Goal: Use online tool/utility: Utilize a website feature to perform a specific function

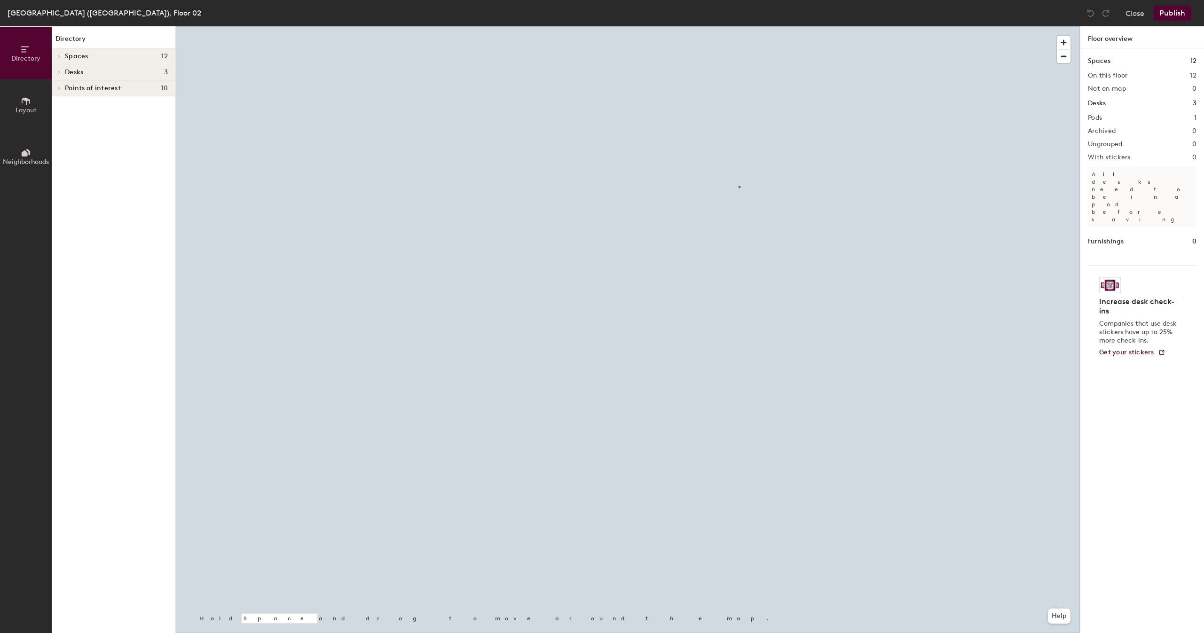
click at [739, 26] on div at bounding box center [628, 26] width 904 height 0
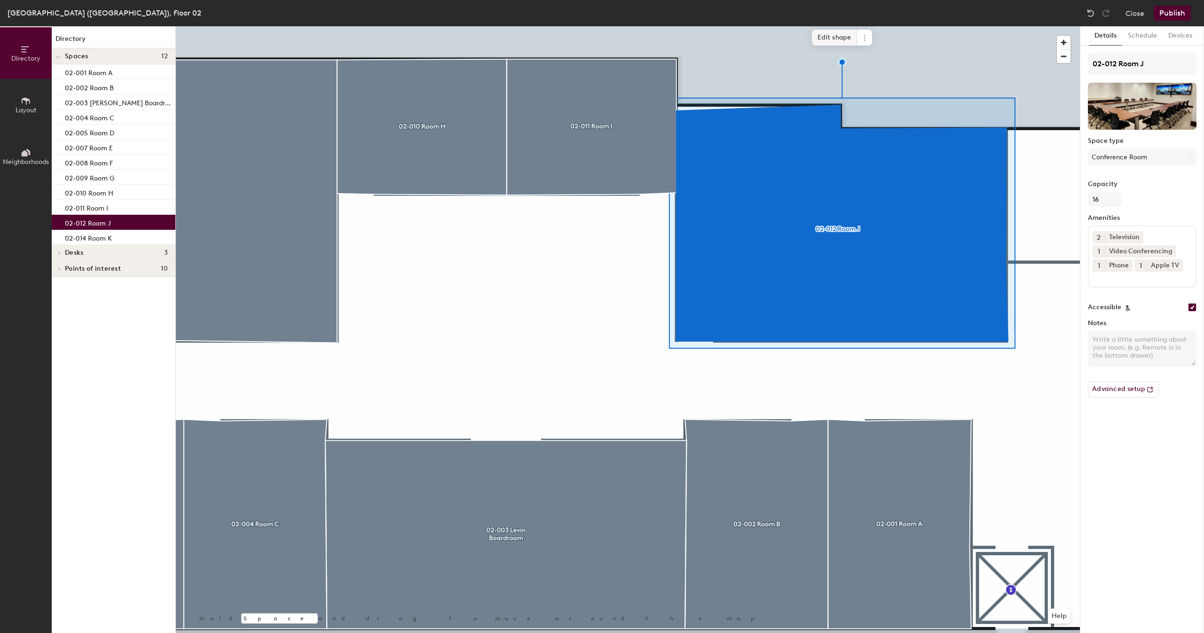
click at [849, 31] on span "Edit shape" at bounding box center [834, 38] width 45 height 16
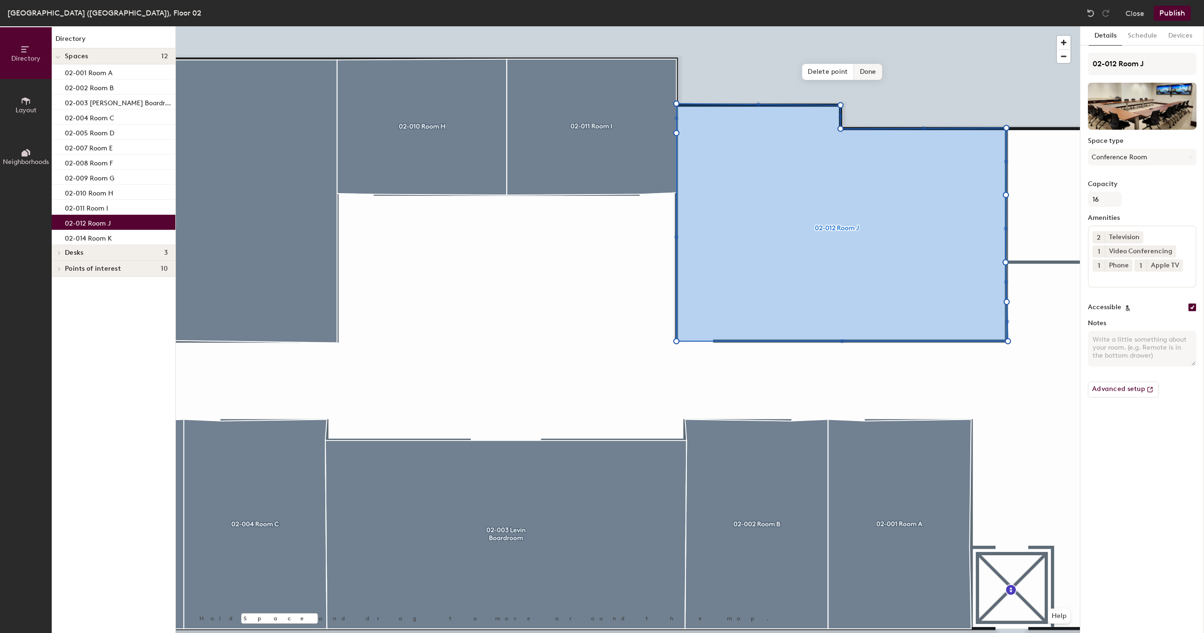
click at [833, 70] on span "Delete point" at bounding box center [828, 72] width 52 height 16
click at [820, 70] on span "Delete point" at bounding box center [828, 72] width 52 height 16
click at [833, 68] on span "Delete point" at bounding box center [828, 72] width 52 height 16
click at [824, 74] on span "Delete point" at bounding box center [828, 72] width 52 height 16
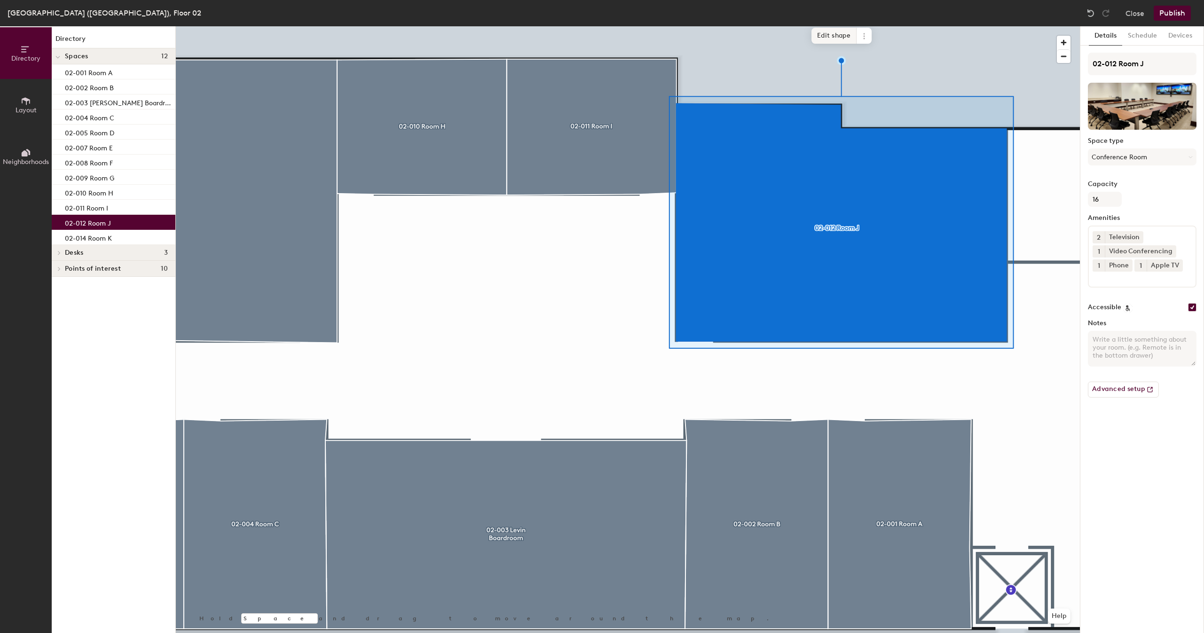
click at [829, 34] on span "Edit shape" at bounding box center [833, 36] width 45 height 16
click at [834, 38] on span "Edit shape" at bounding box center [833, 36] width 45 height 16
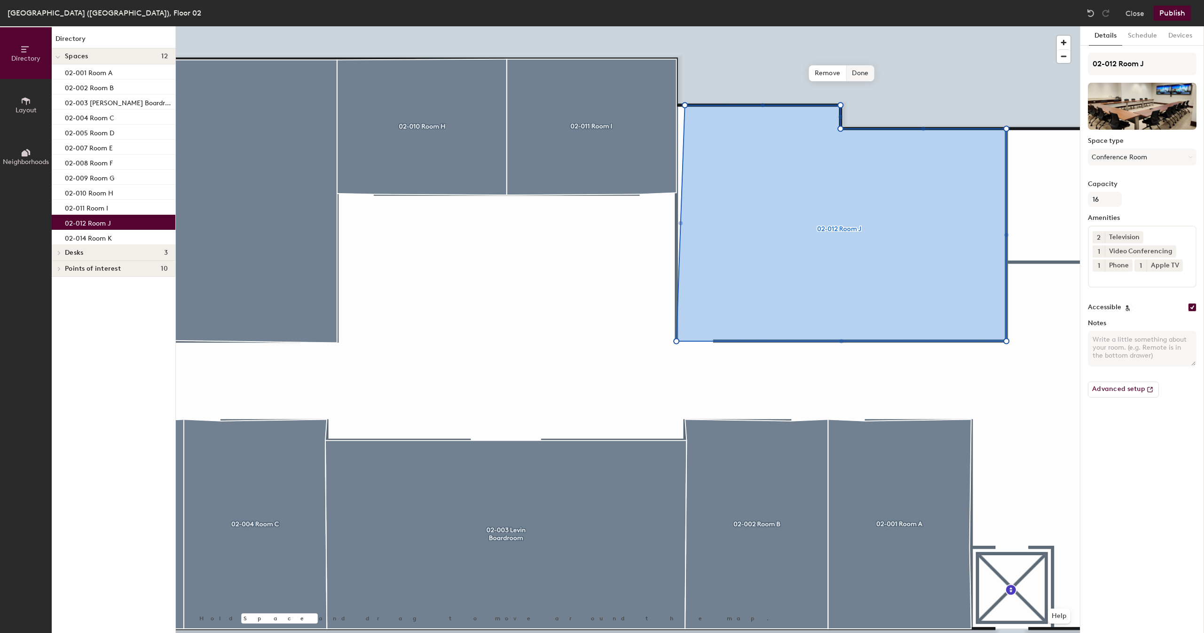
click at [865, 73] on span "Done" at bounding box center [860, 73] width 28 height 16
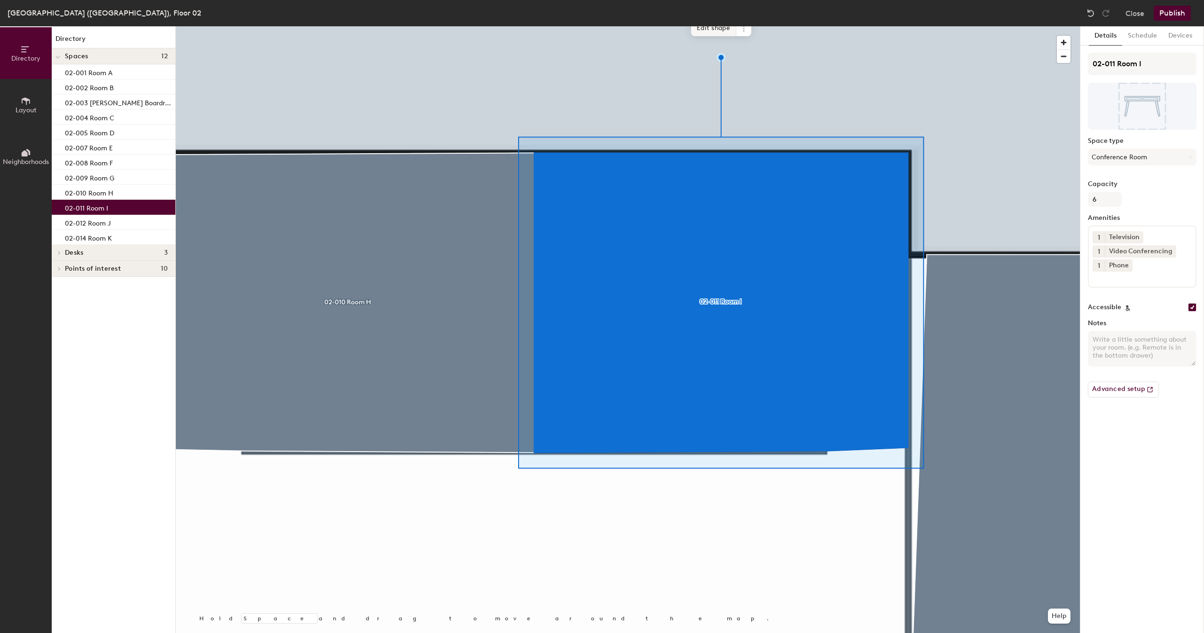
click at [714, 28] on span "Edit shape" at bounding box center [713, 28] width 45 height 16
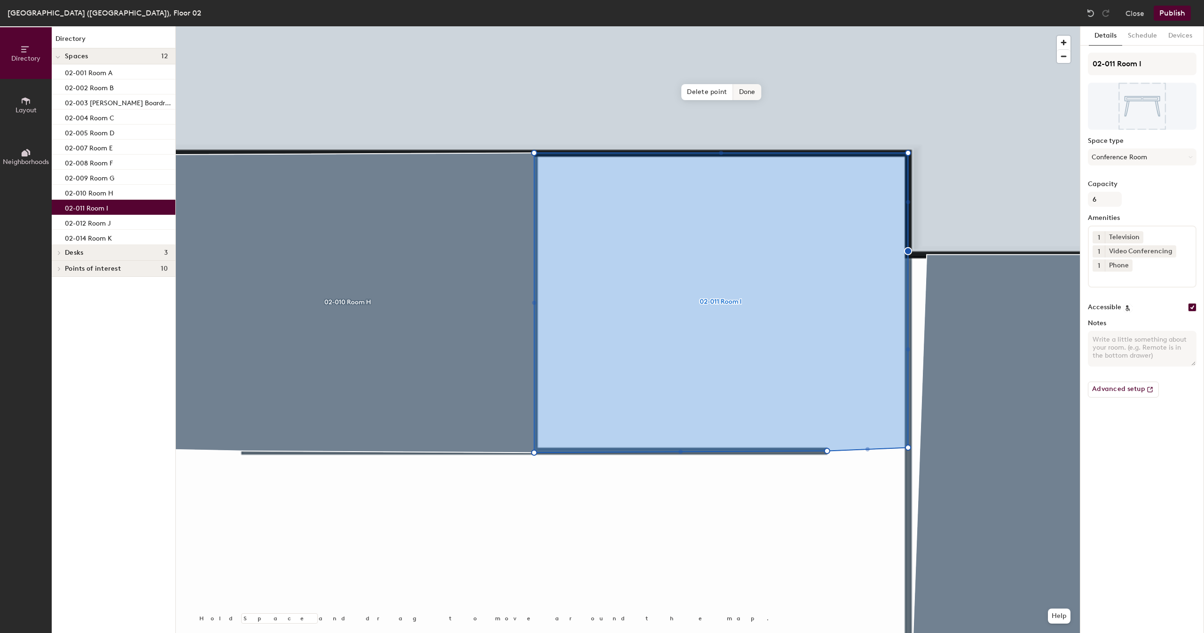
click at [700, 95] on span "Delete point" at bounding box center [707, 92] width 52 height 16
click at [700, 90] on span "Delete point" at bounding box center [707, 92] width 52 height 16
click at [741, 90] on span "Done" at bounding box center [740, 92] width 28 height 16
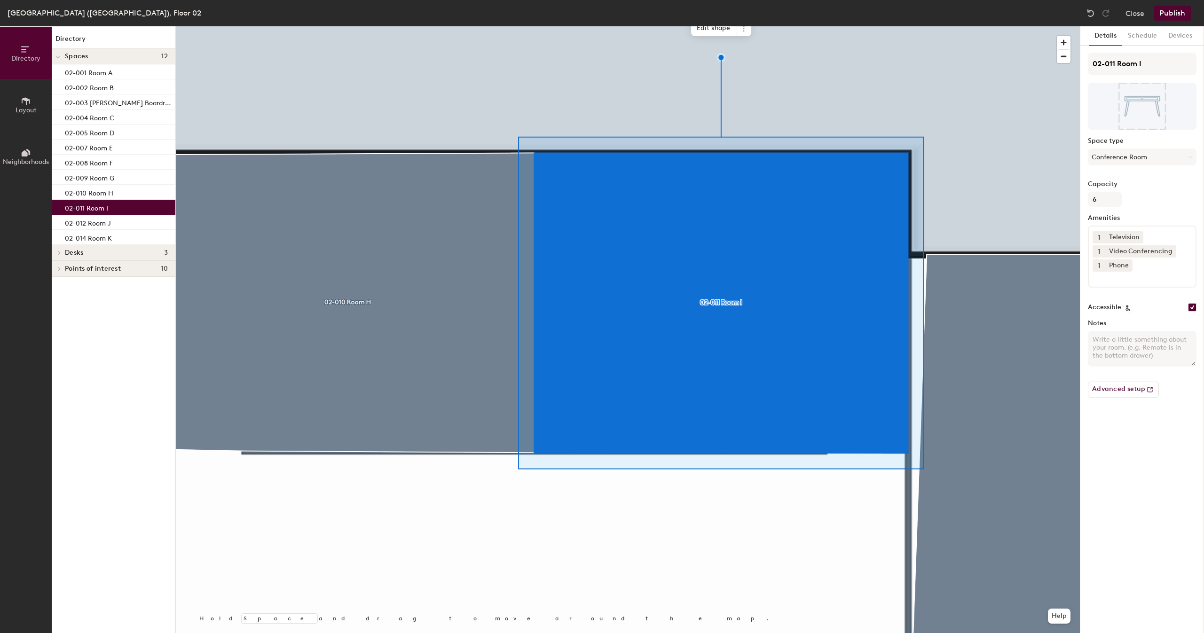
click at [977, 26] on div at bounding box center [628, 26] width 904 height 0
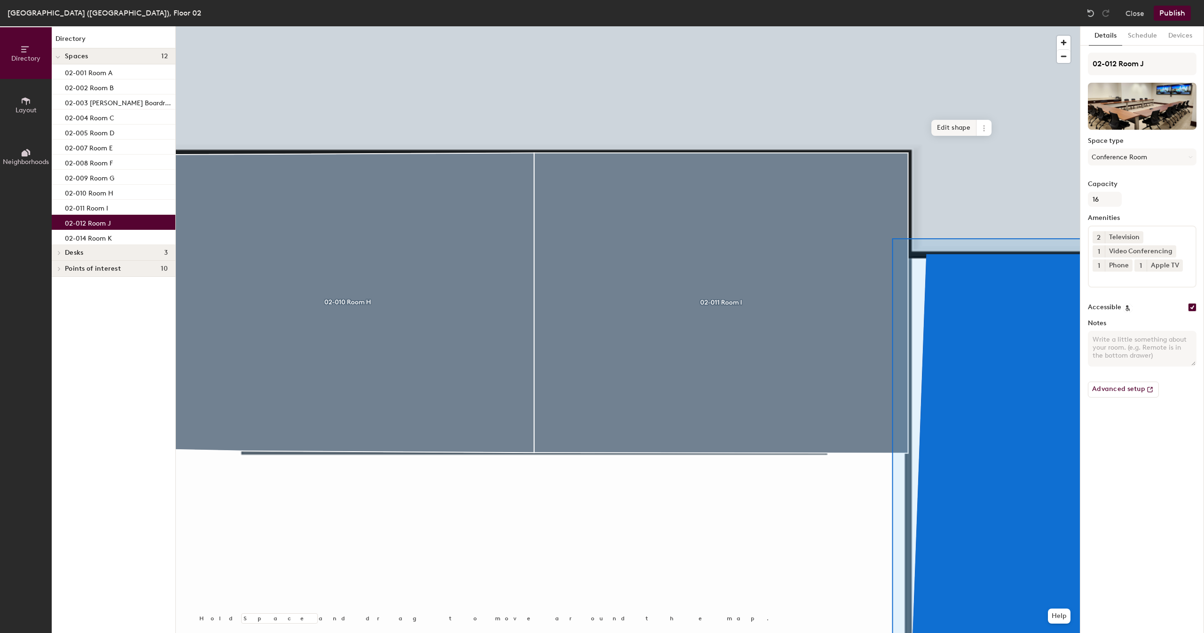
click at [956, 129] on span "Edit shape" at bounding box center [953, 128] width 45 height 16
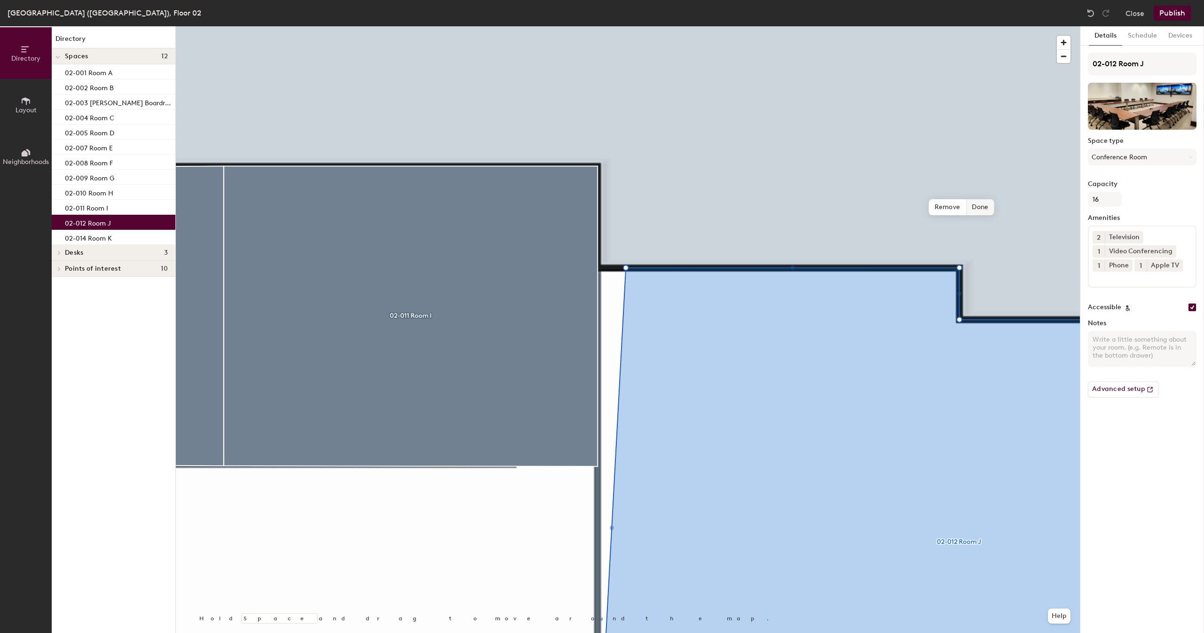
click at [983, 205] on span "Done" at bounding box center [980, 207] width 28 height 16
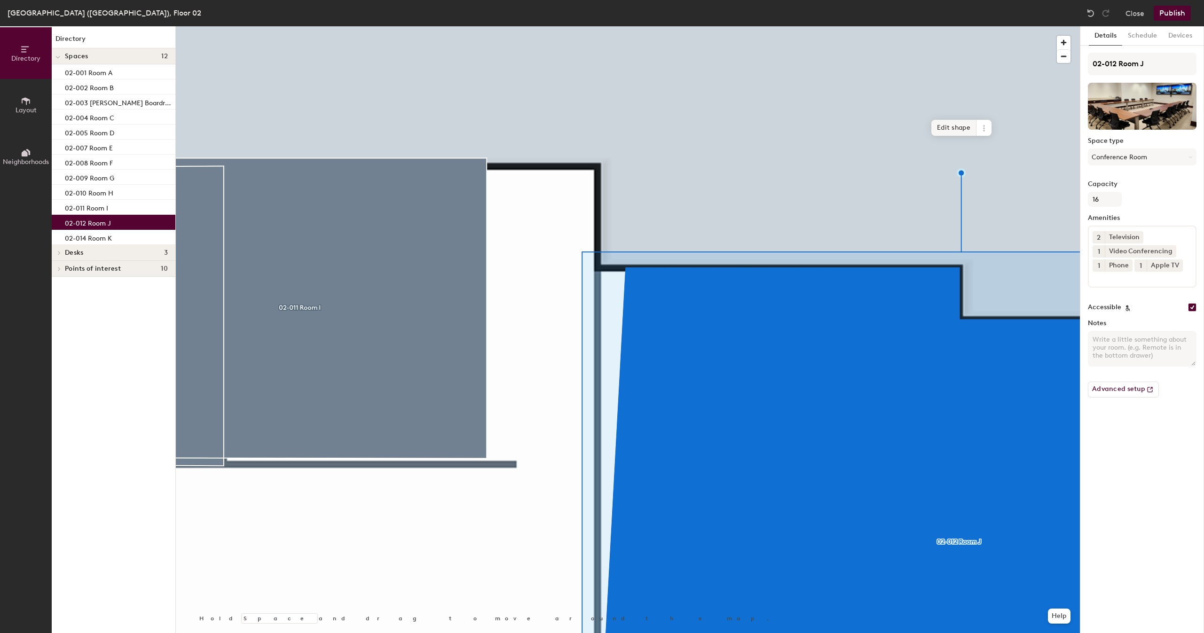
click at [951, 122] on span "Edit shape" at bounding box center [953, 128] width 45 height 16
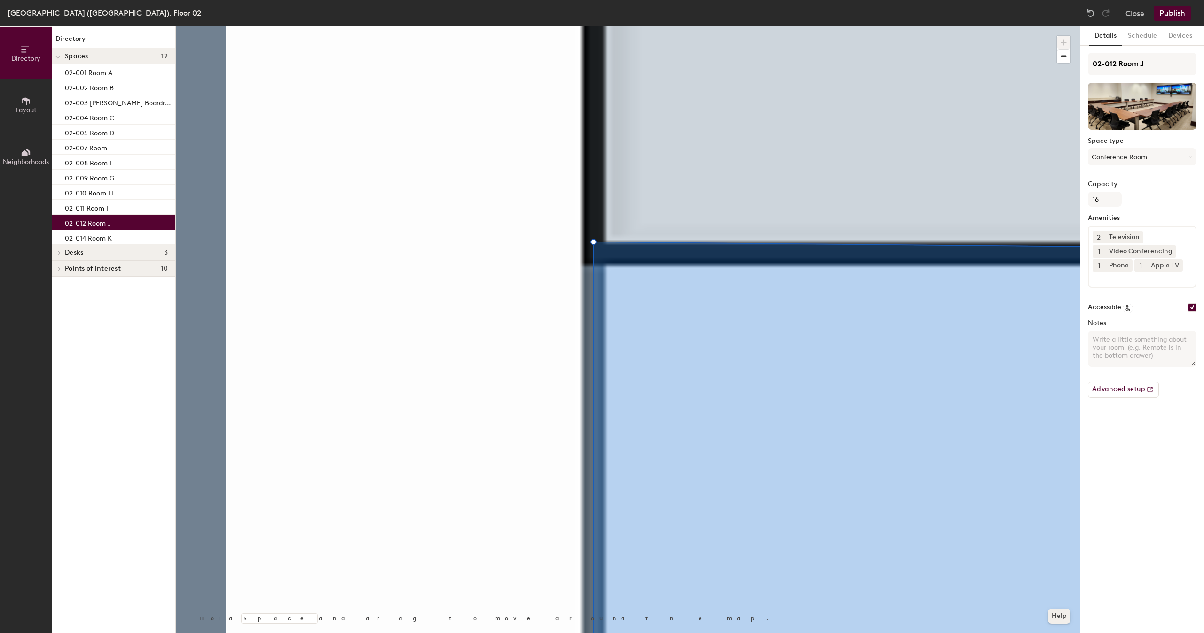
click at [1057, 615] on button "Help" at bounding box center [1059, 616] width 23 height 15
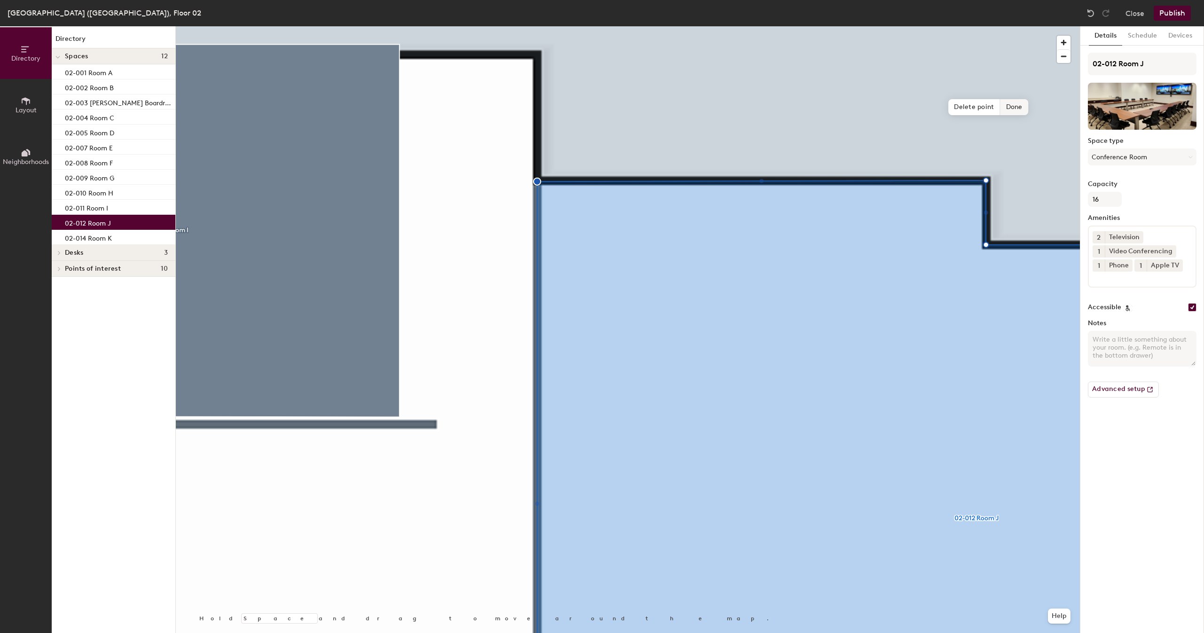
click at [1015, 105] on span "Done" at bounding box center [1014, 107] width 28 height 16
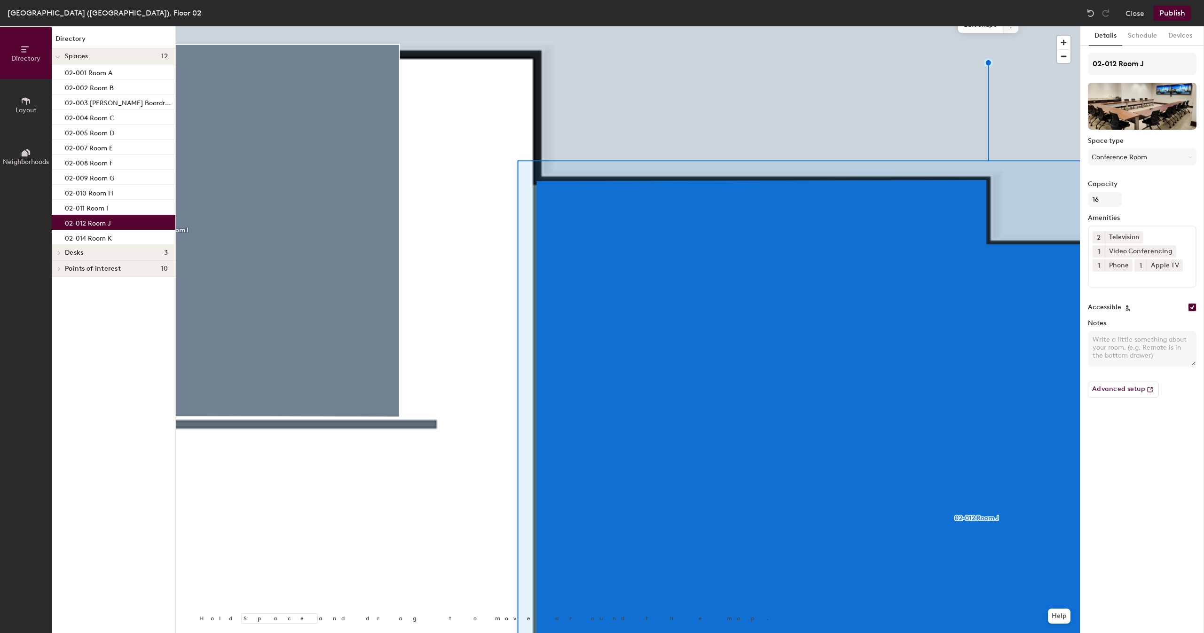
click at [315, 26] on div at bounding box center [628, 26] width 904 height 0
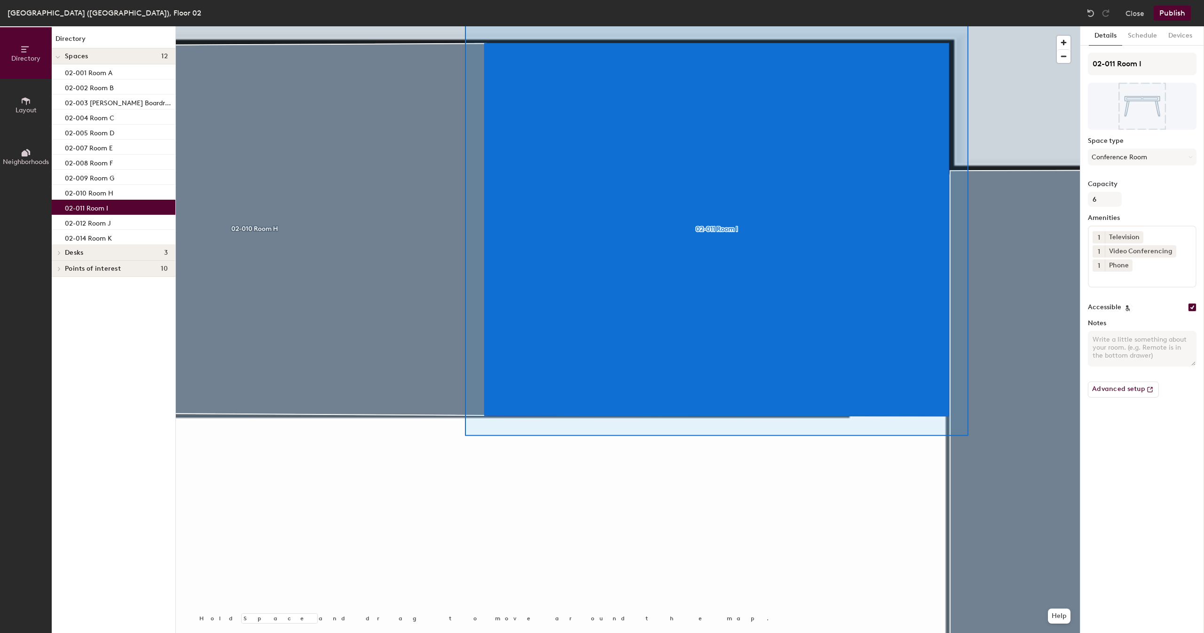
click at [418, 26] on div at bounding box center [628, 26] width 904 height 0
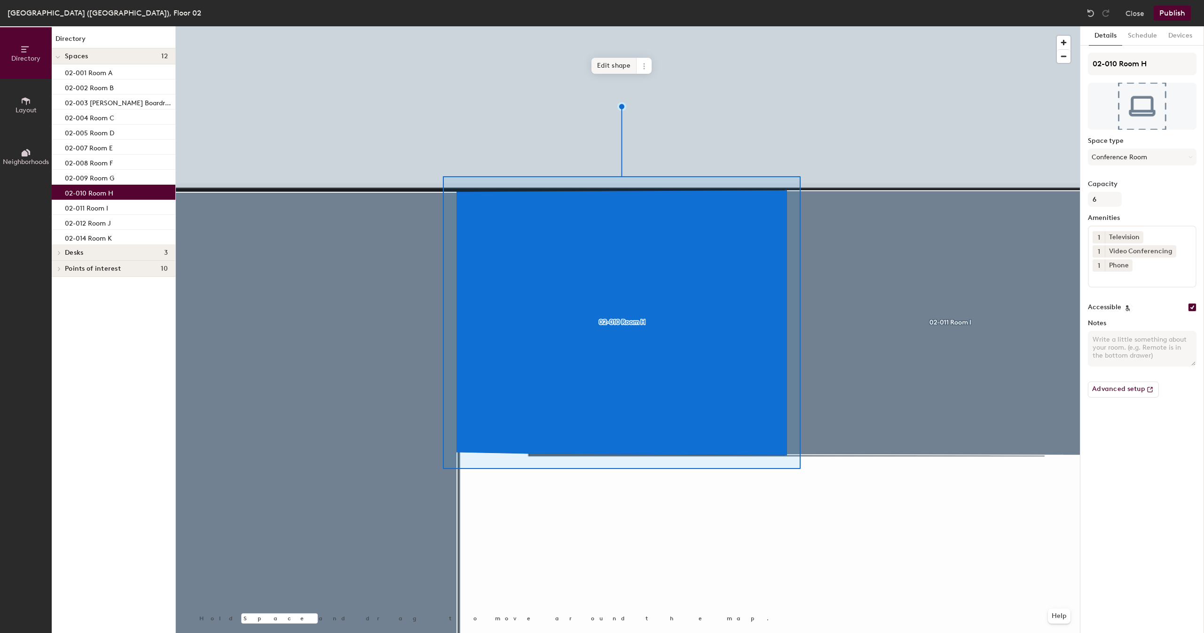
click at [611, 60] on span "Edit shape" at bounding box center [613, 66] width 45 height 16
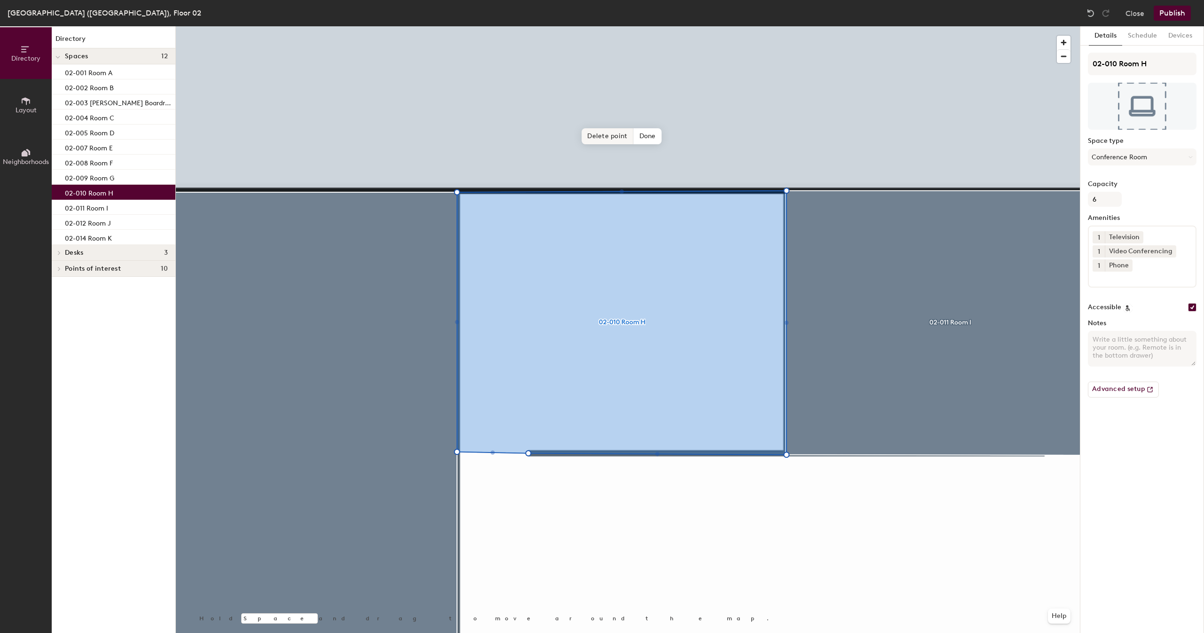
click at [595, 138] on span "Delete point" at bounding box center [608, 136] width 52 height 16
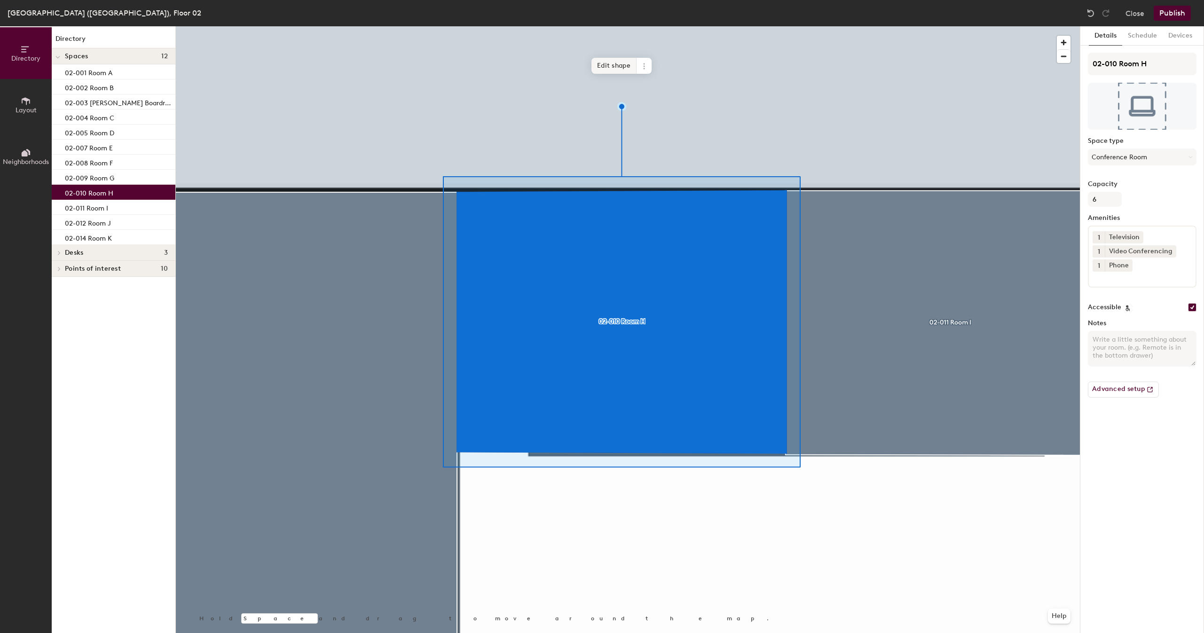
click at [614, 60] on span "Edit shape" at bounding box center [613, 66] width 45 height 16
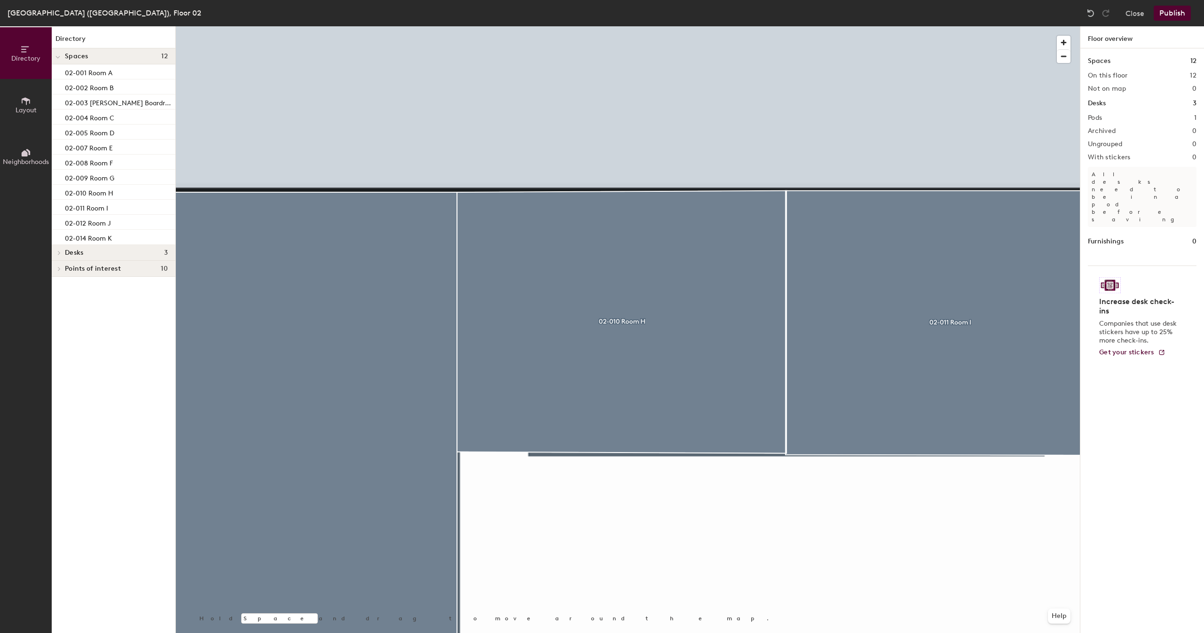
click at [730, 26] on div at bounding box center [628, 26] width 904 height 0
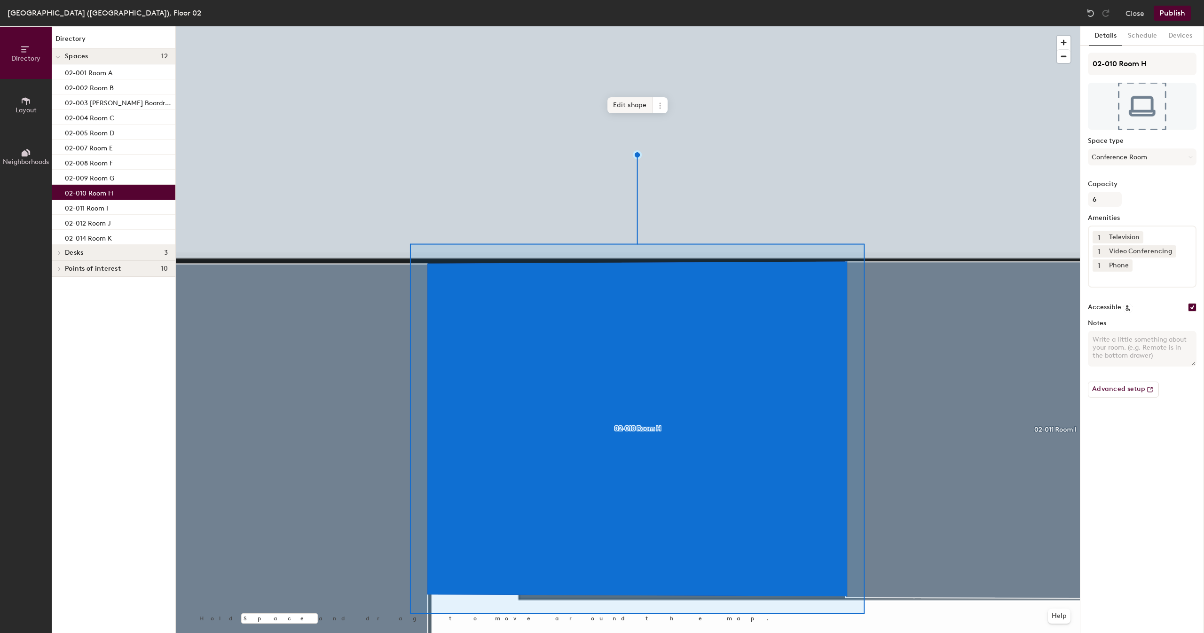
click at [635, 103] on span "Edit shape" at bounding box center [629, 105] width 45 height 16
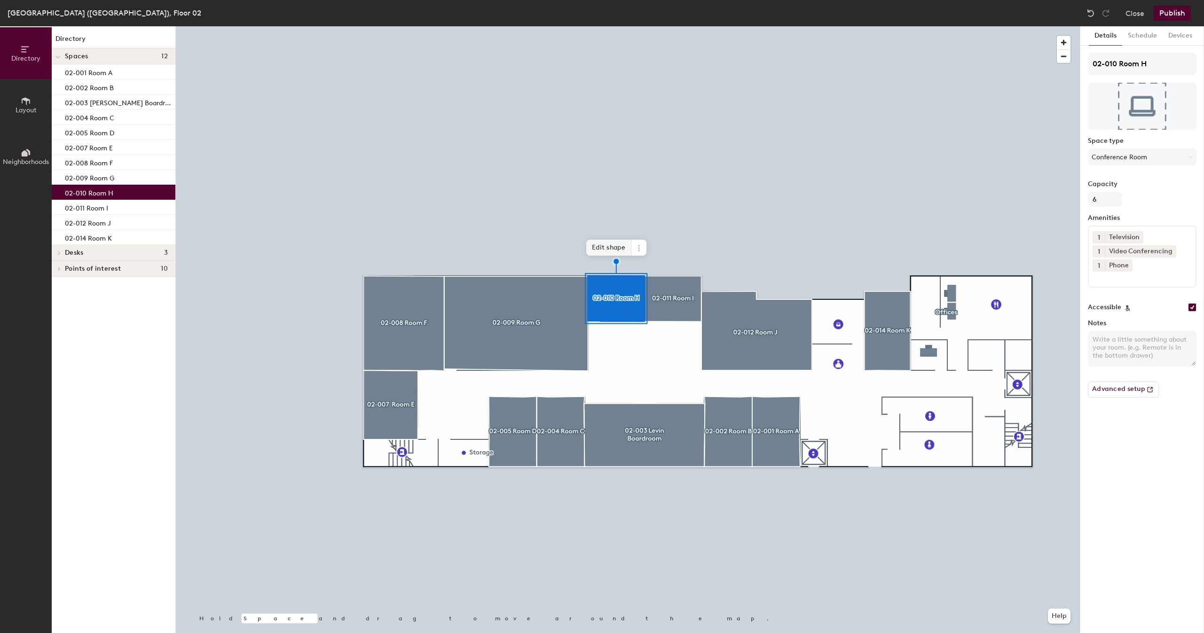
click at [601, 242] on span "Edit shape" at bounding box center [608, 248] width 45 height 16
click at [511, 26] on div at bounding box center [628, 26] width 904 height 0
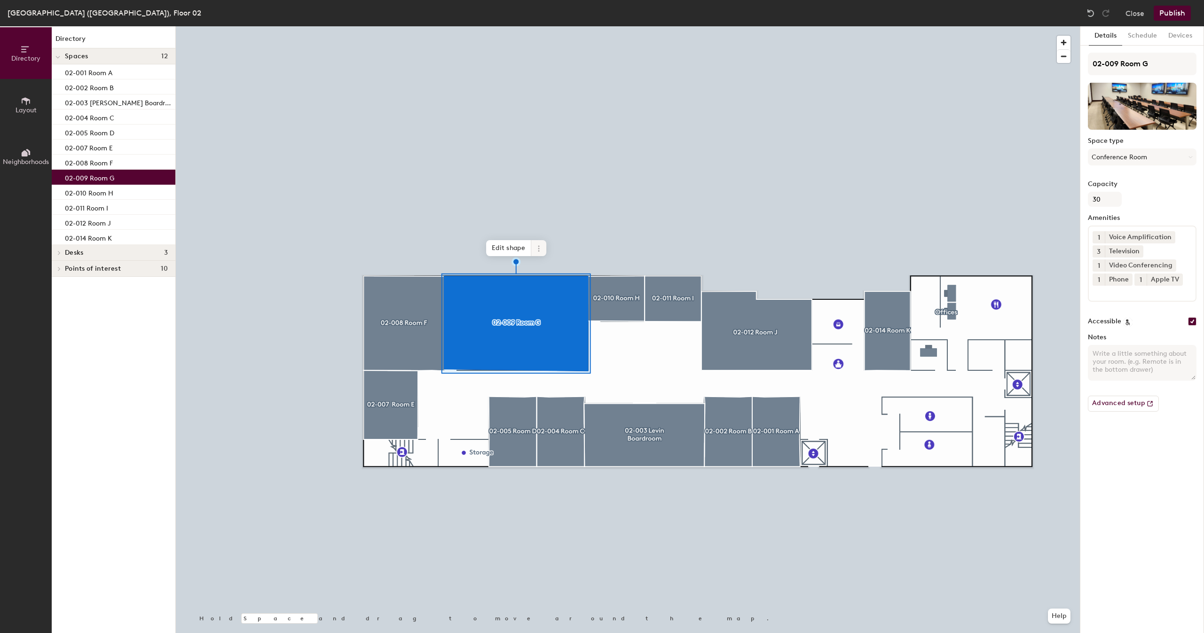
click at [504, 247] on span "Edit shape" at bounding box center [508, 248] width 45 height 16
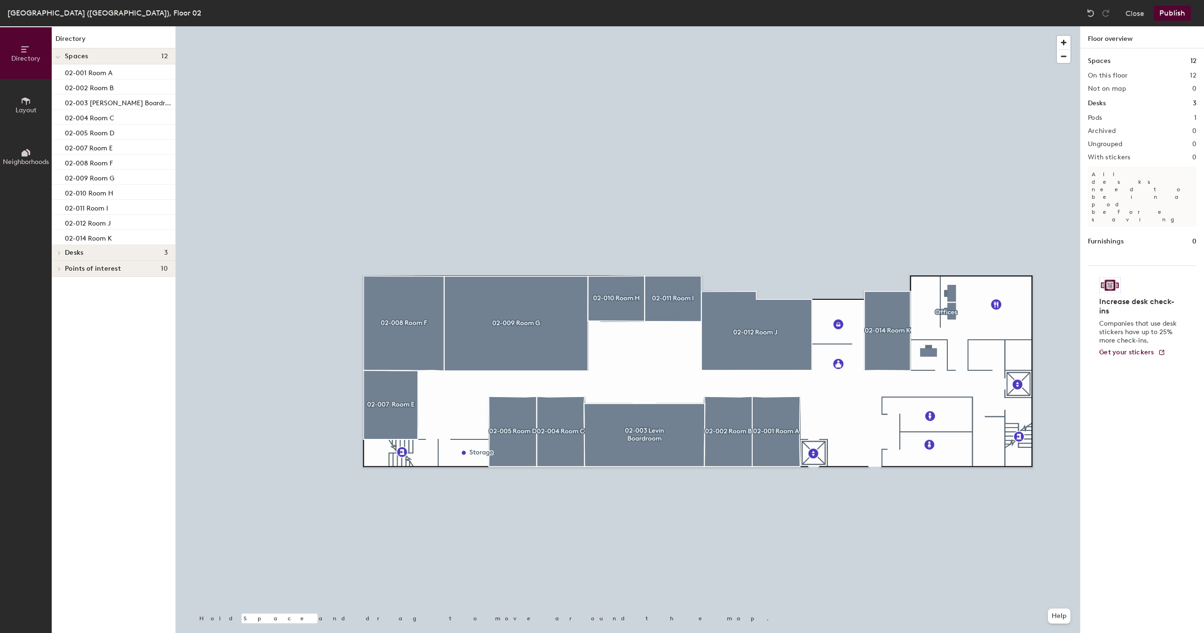
click at [548, 26] on div at bounding box center [628, 26] width 904 height 0
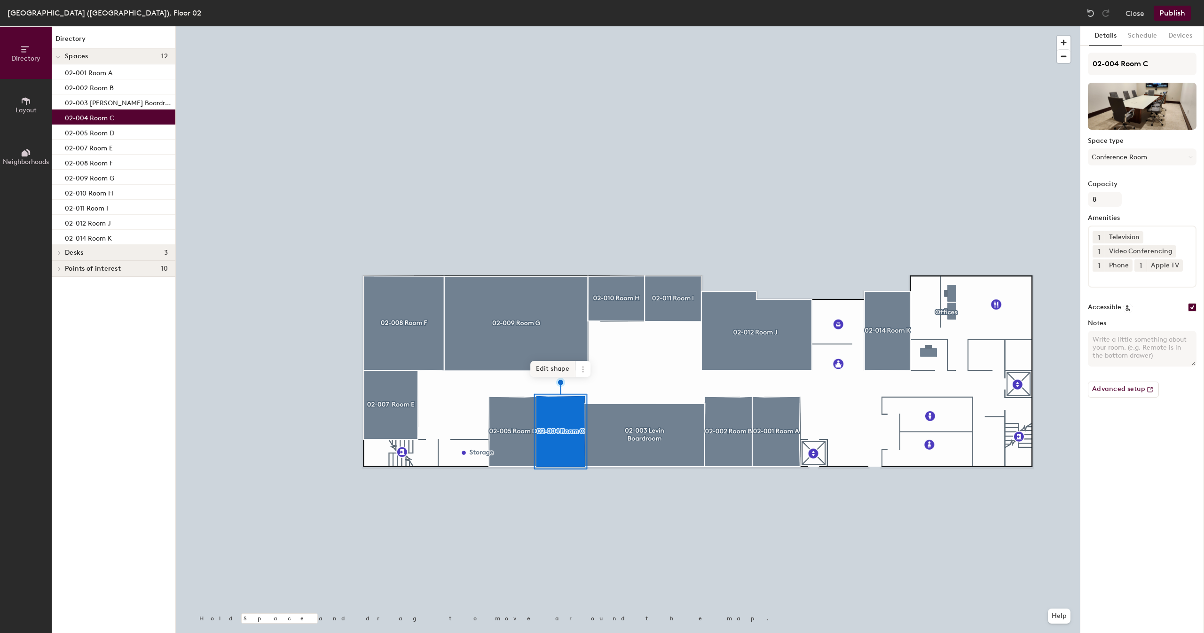
click at [549, 362] on span "Edit shape" at bounding box center [552, 369] width 45 height 16
click at [557, 381] on span "Delete point" at bounding box center [546, 381] width 52 height 16
click at [581, 382] on span "Done" at bounding box center [579, 381] width 28 height 16
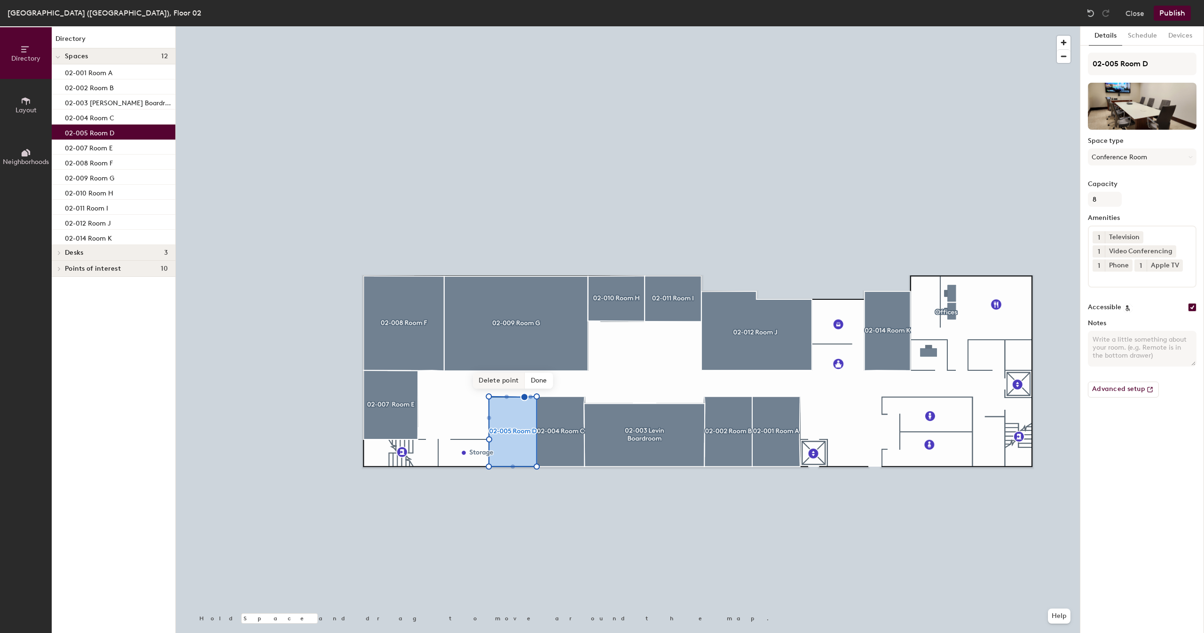
click at [508, 381] on span "Delete point" at bounding box center [499, 381] width 52 height 16
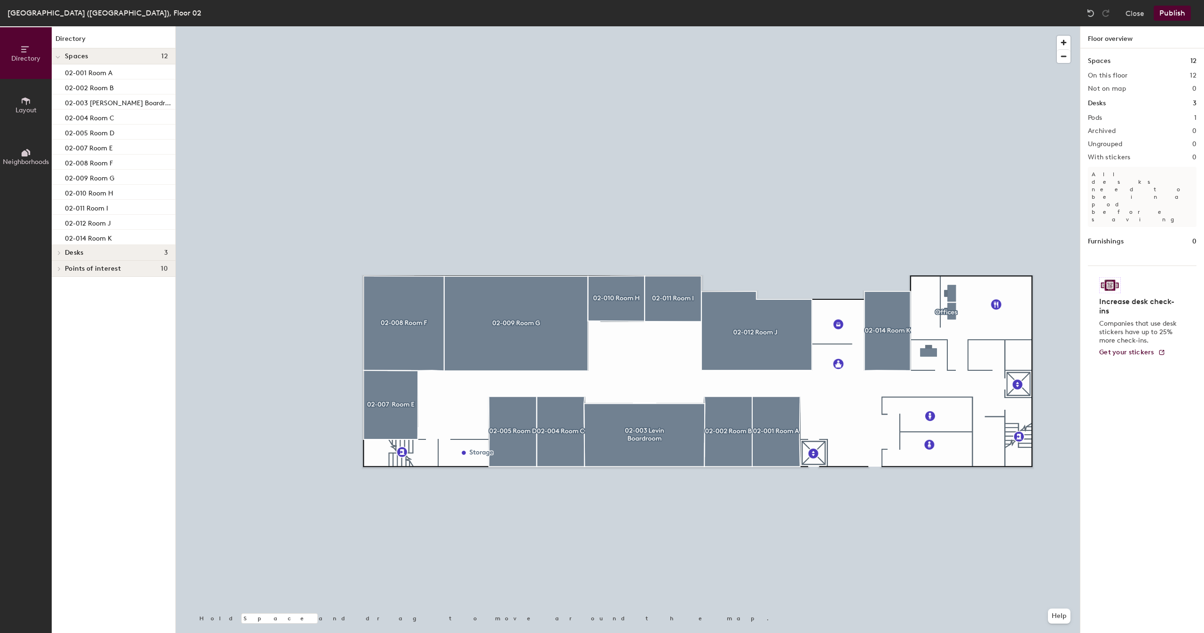
click at [1163, 13] on button "Publish" at bounding box center [1172, 13] width 37 height 15
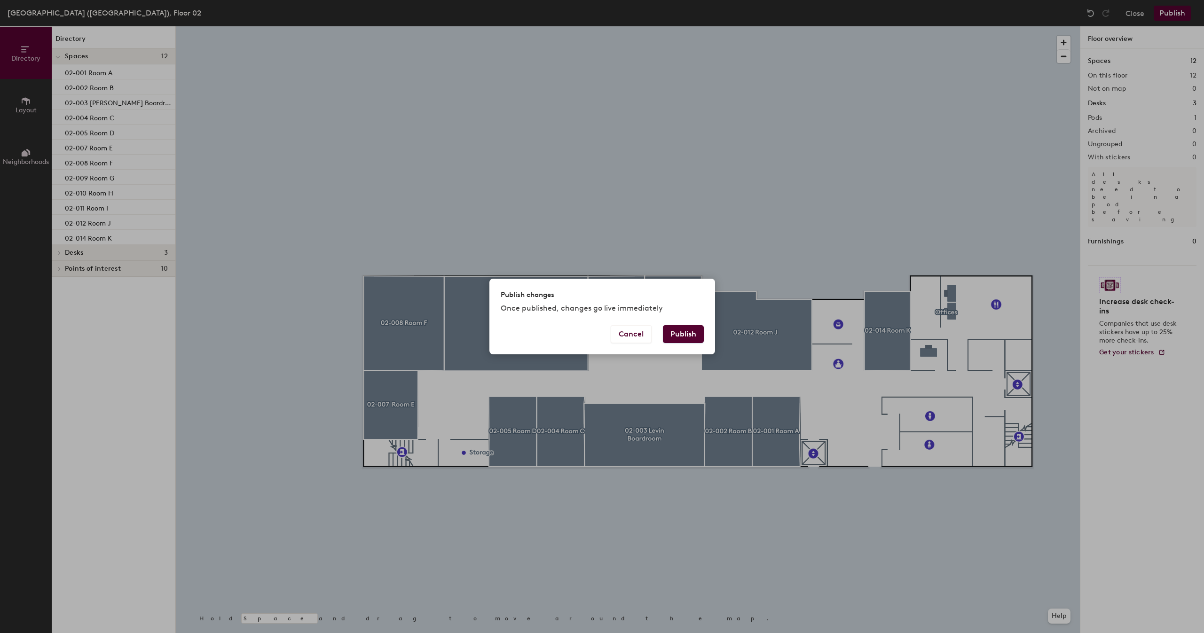
click at [677, 333] on button "Publish" at bounding box center [683, 334] width 41 height 18
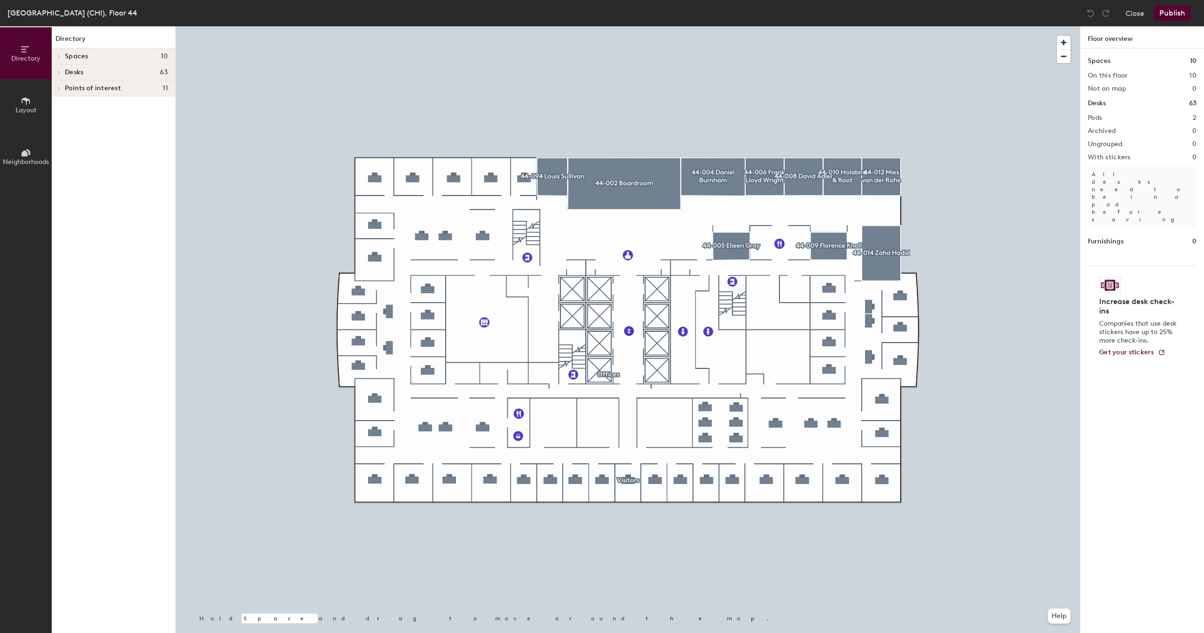
click at [21, 149] on icon at bounding box center [26, 153] width 10 height 10
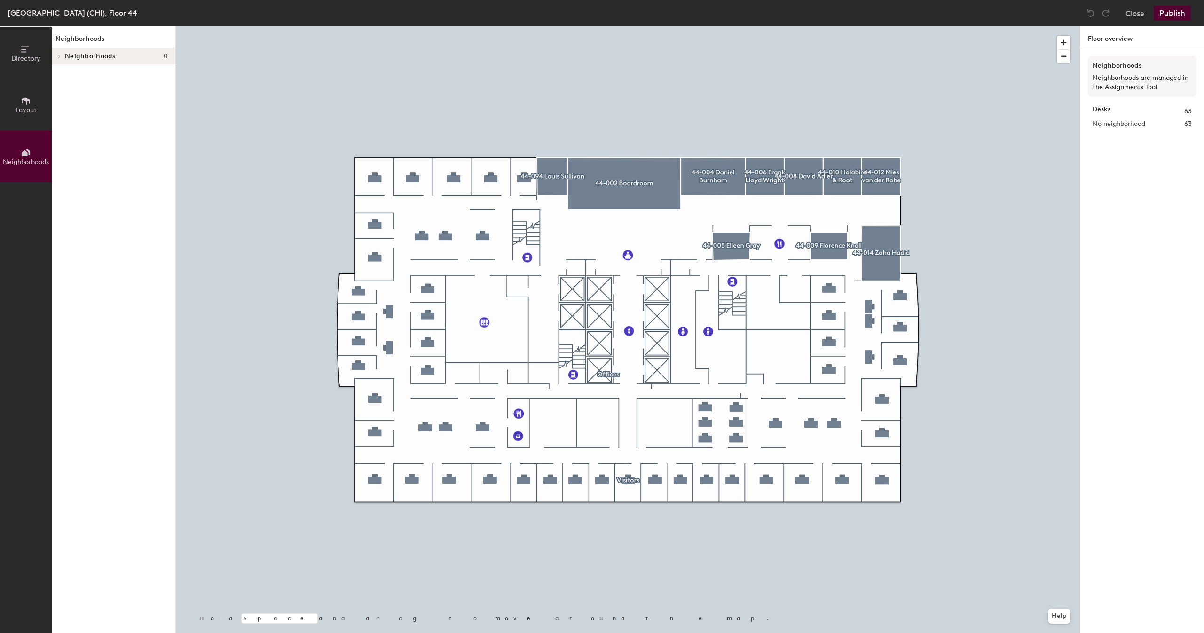
click at [20, 111] on span "Layout" at bounding box center [26, 110] width 21 height 8
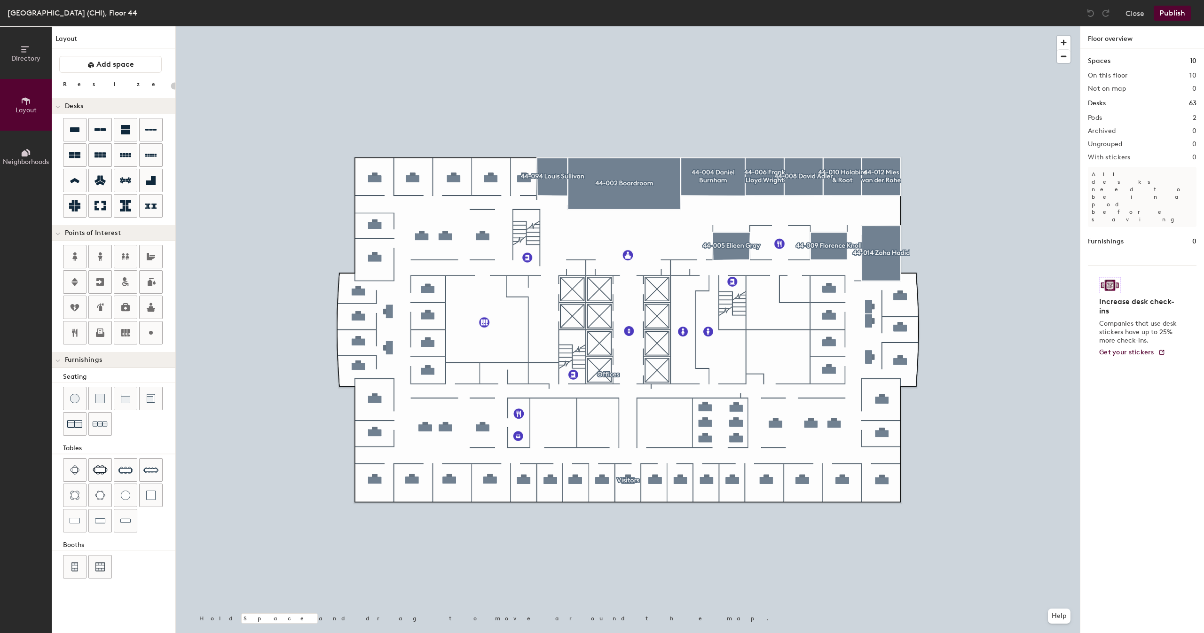
click at [778, 358] on div "Directory Layout Neighborhoods Layout Add space Resize Desks Points of Interest…" at bounding box center [602, 329] width 1204 height 607
type input "20"
type input "IT Server Room"
click at [810, 375] on span "Done" at bounding box center [808, 379] width 28 height 16
click at [1172, 15] on button "Publish" at bounding box center [1172, 13] width 37 height 15
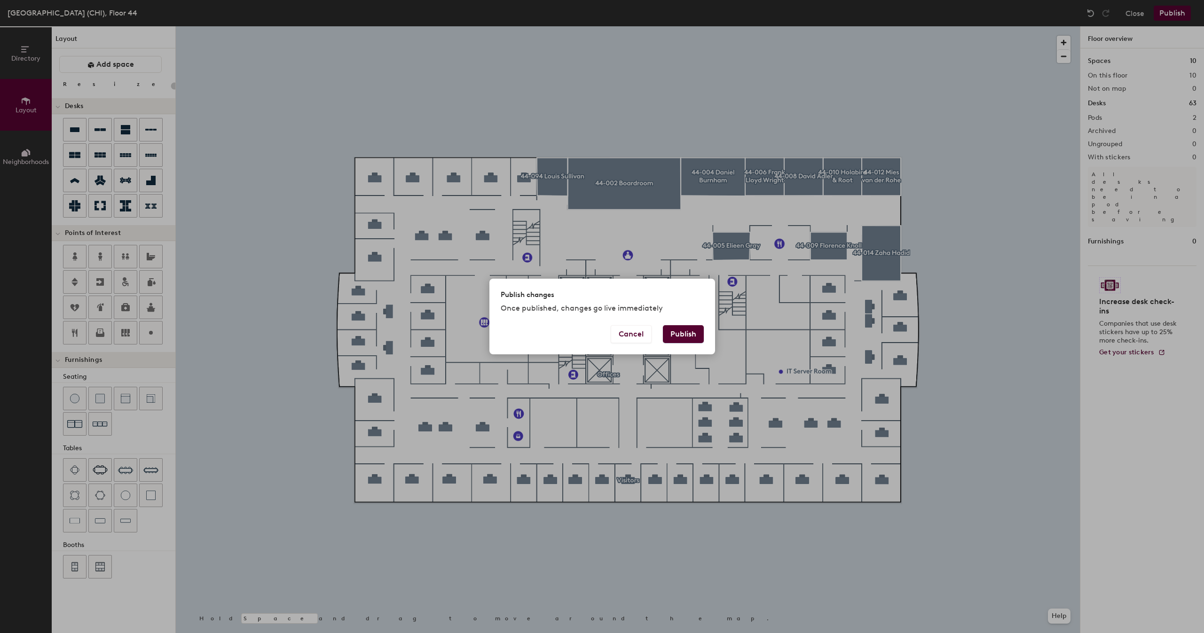
click at [683, 337] on button "Publish" at bounding box center [683, 334] width 41 height 18
type input "20"
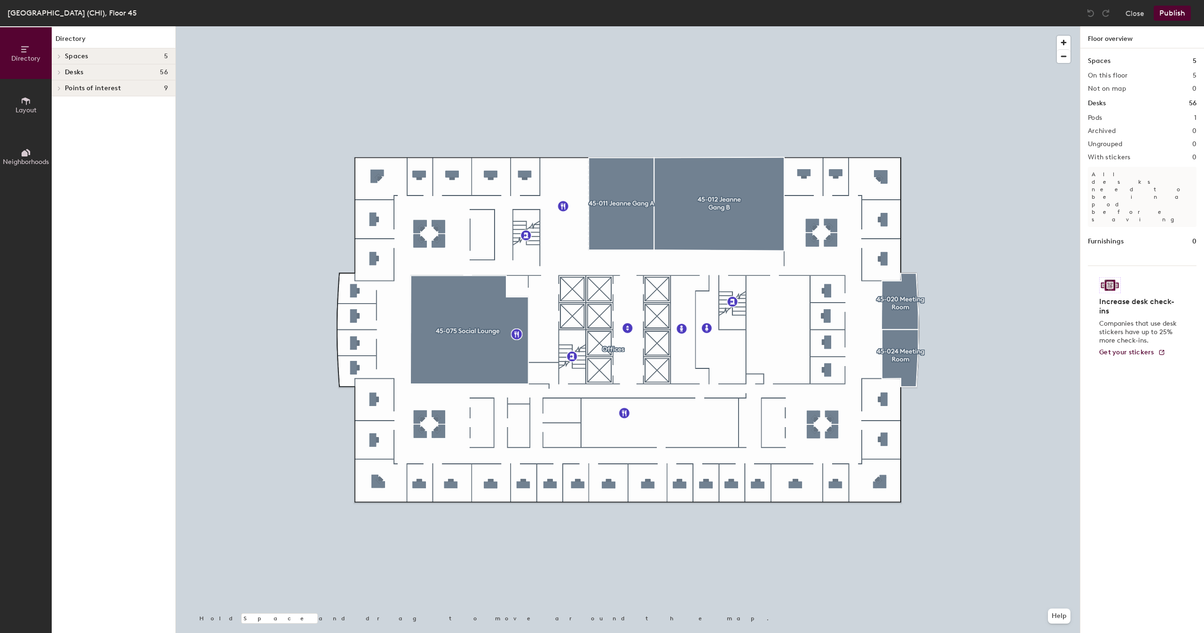
click at [28, 111] on span "Layout" at bounding box center [26, 110] width 21 height 8
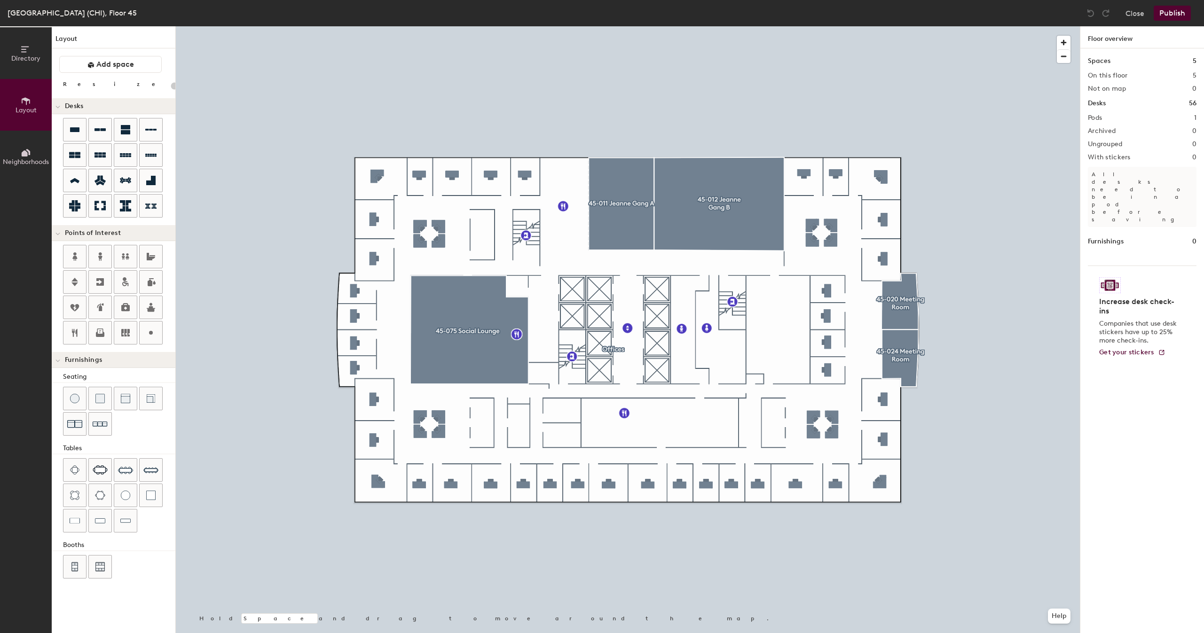
click at [792, 370] on div "Directory Layout Neighborhoods Layout Add space Resize Desks Points of Interest…" at bounding box center [602, 329] width 1204 height 607
type input "20"
drag, startPoint x: 807, startPoint y: 370, endPoint x: 825, endPoint y: 368, distance: 18.4
click at [825, 368] on input "IT Server Room" at bounding box center [827, 369] width 59 height 13
click at [877, 374] on div "IT Room Done Hold Space and drag to move around the map. Help" at bounding box center [628, 329] width 904 height 607
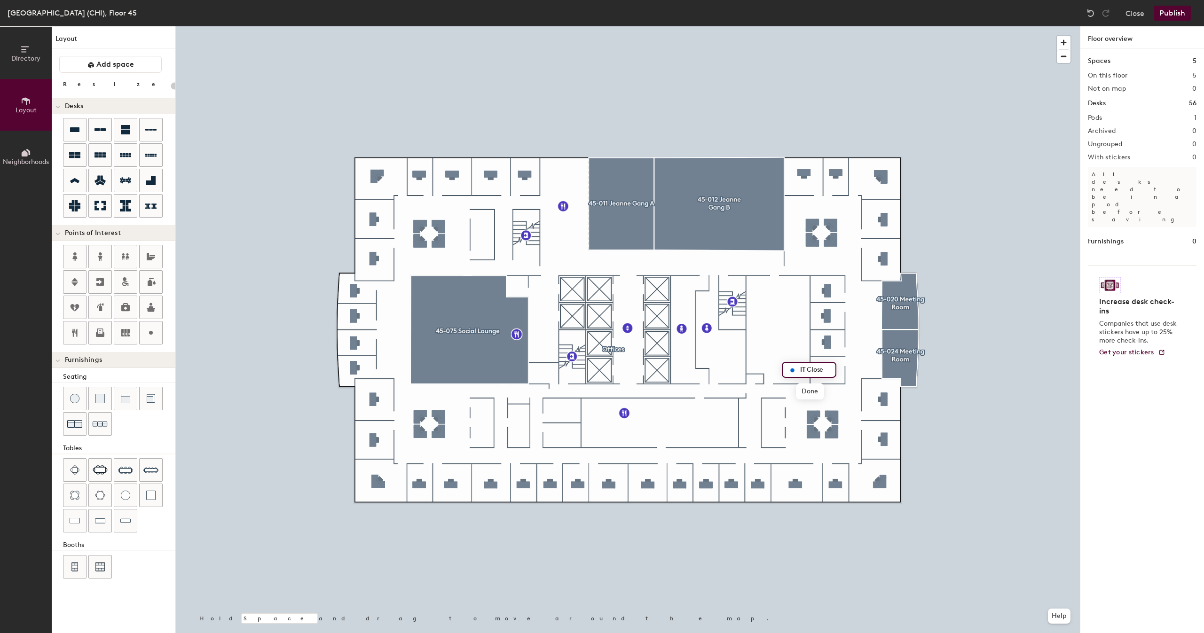
type input "IT Closet"
click at [810, 386] on span "Done" at bounding box center [812, 392] width 28 height 16
click at [398, 26] on div at bounding box center [628, 26] width 904 height 0
click at [1161, 15] on button "Publish" at bounding box center [1172, 13] width 37 height 15
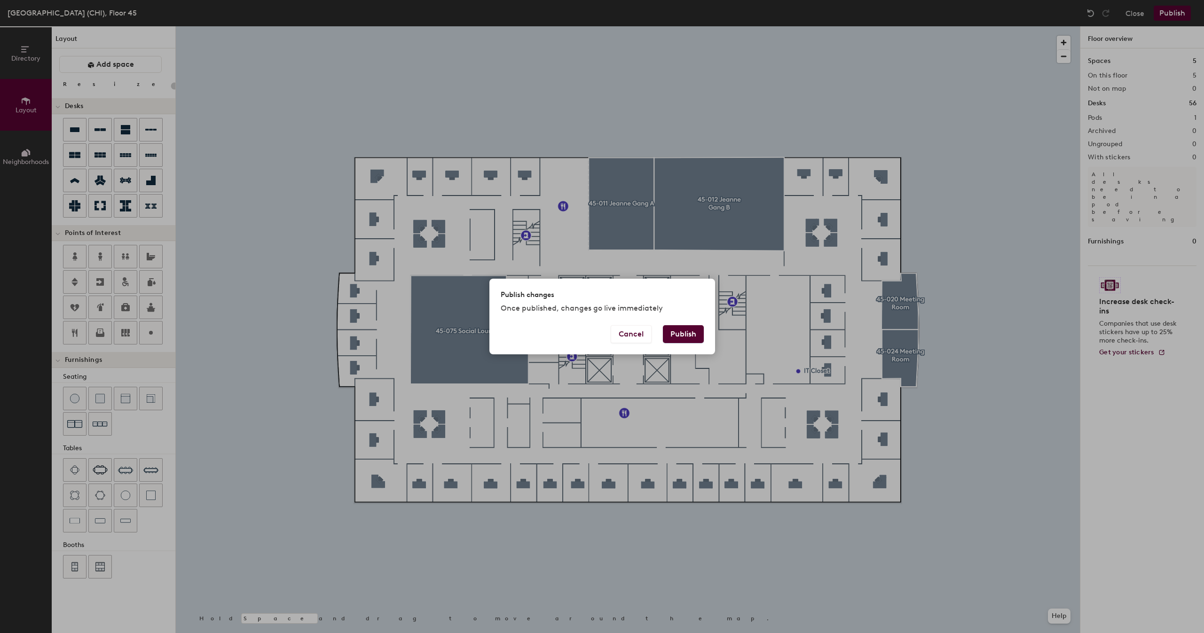
click at [695, 331] on button "Publish" at bounding box center [683, 334] width 41 height 18
type input "20"
